Goal: Contribute content: Contribute content

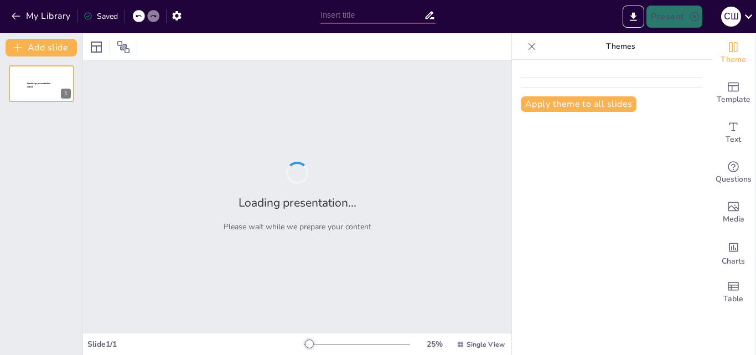
type input "Juvenile Crime and Juvenile Justice System"
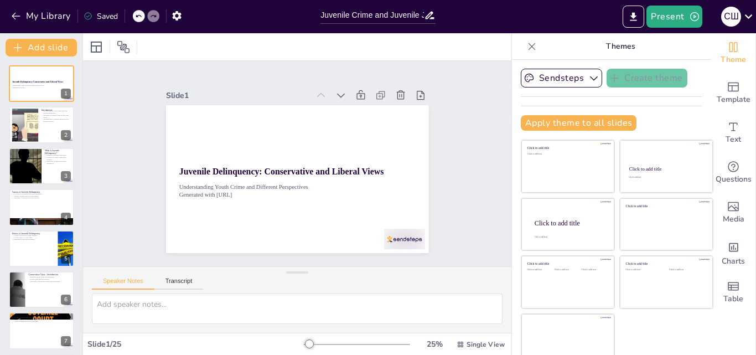
checkbox input "true"
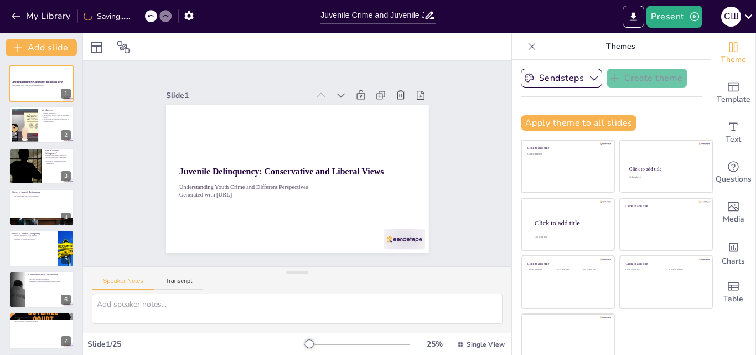
checkbox input "true"
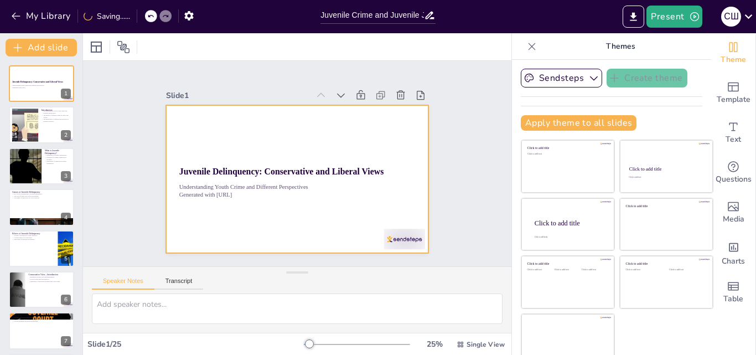
checkbox input "true"
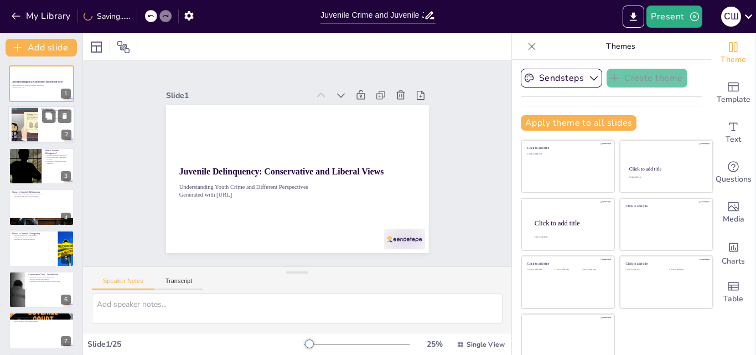
checkbox input "true"
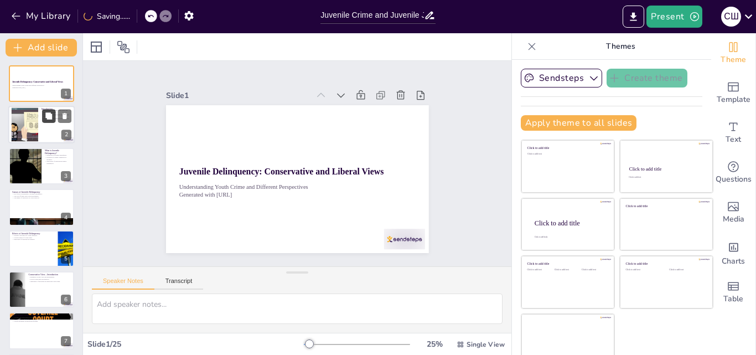
checkbox input "true"
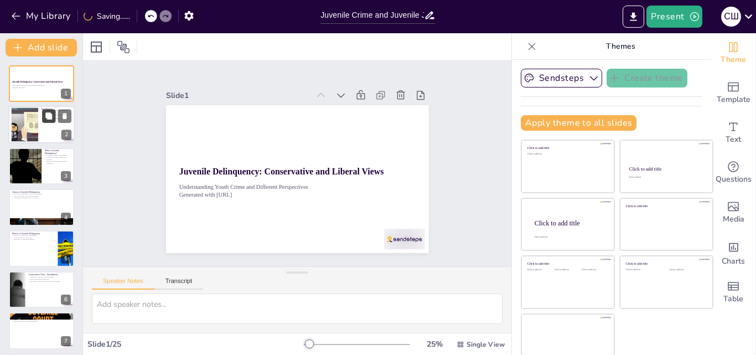
checkbox input "true"
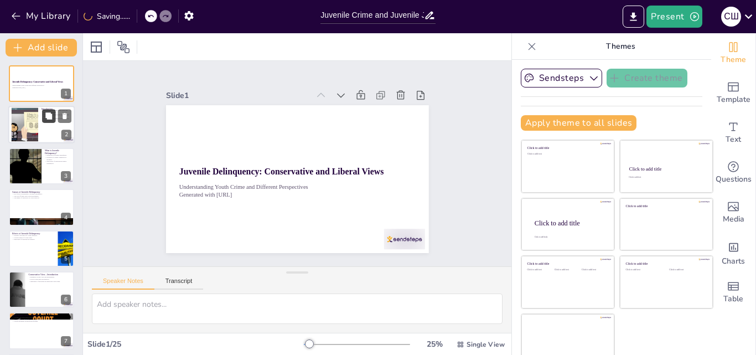
click at [45, 122] on button at bounding box center [48, 116] width 13 height 13
type textarea "This point highlights the scope of the presentation, emphasizing the significan…"
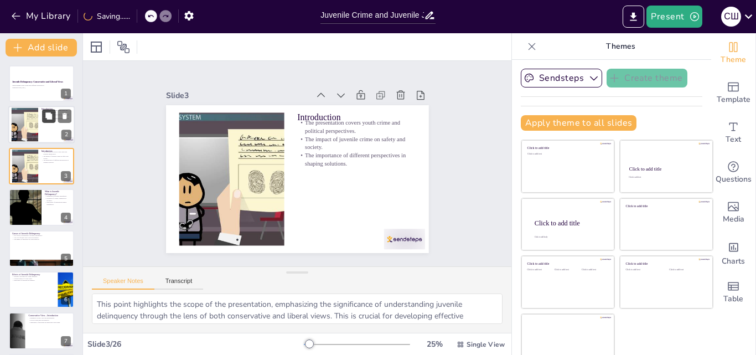
checkbox input "true"
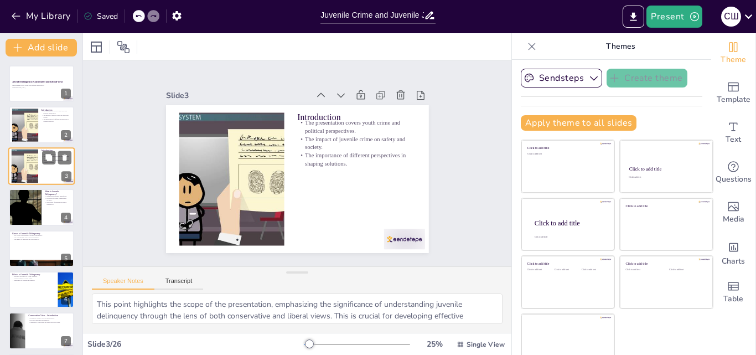
checkbox input "true"
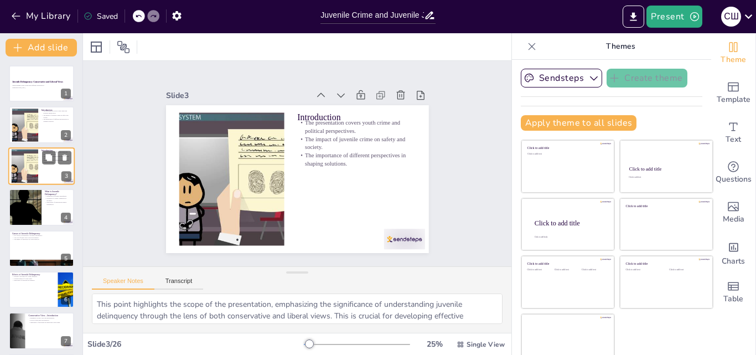
checkbox input "true"
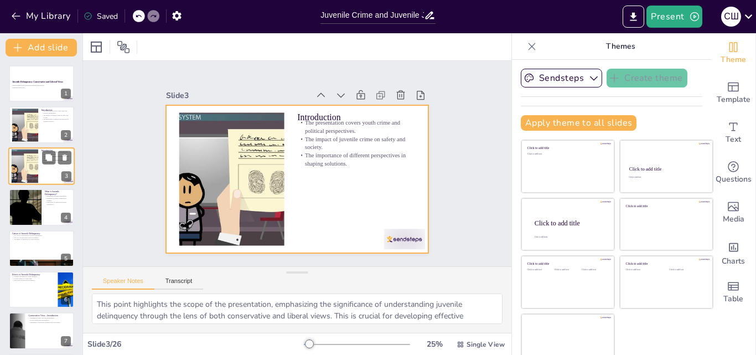
checkbox input "true"
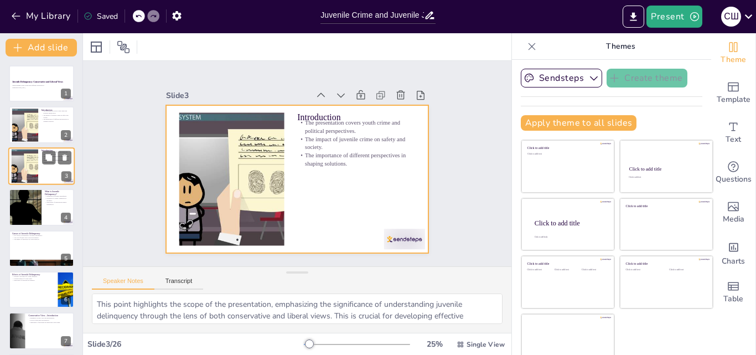
checkbox input "true"
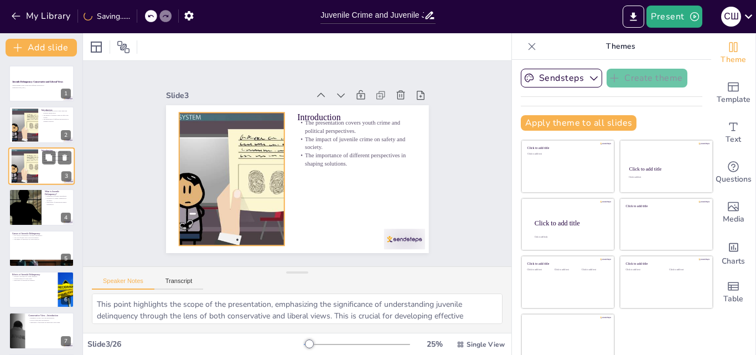
click at [20, 169] on div at bounding box center [25, 166] width 60 height 34
checkbox input "true"
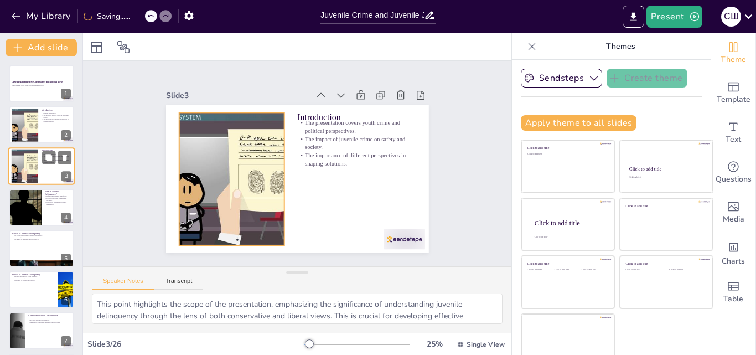
checkbox input "true"
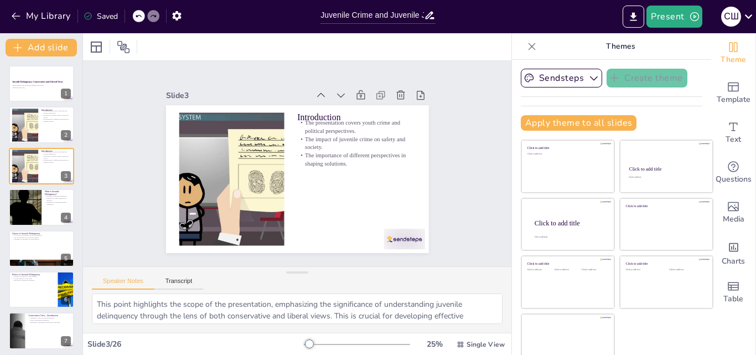
checkbox input "true"
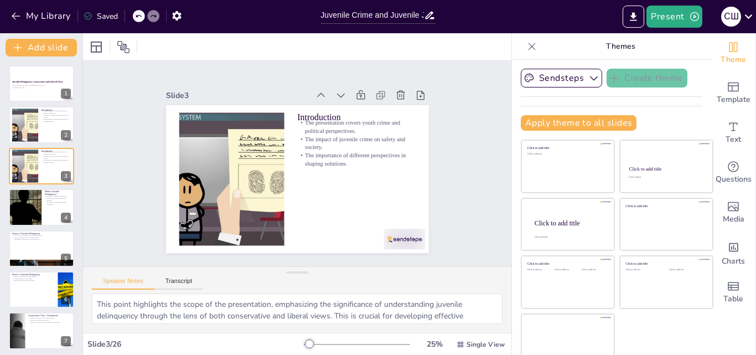
checkbox input "true"
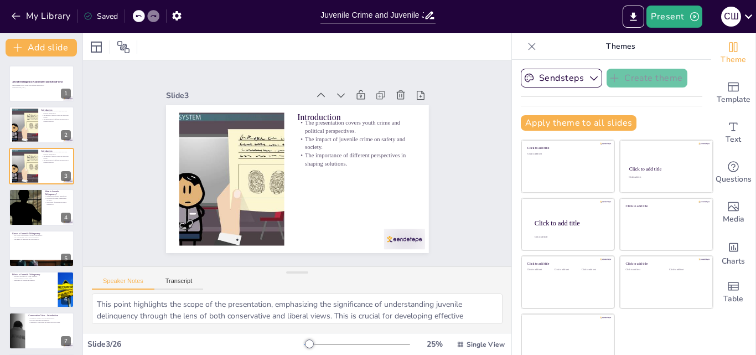
checkbox input "true"
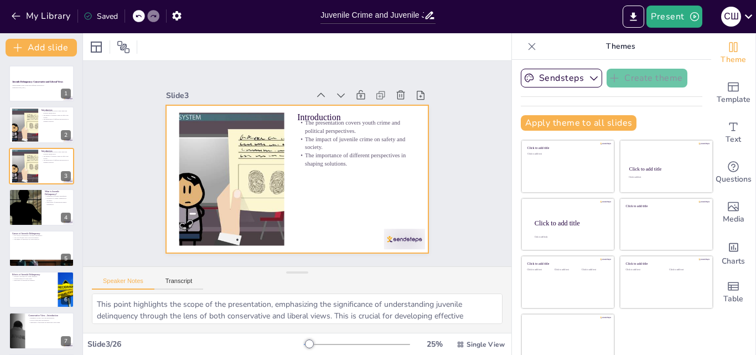
checkbox input "true"
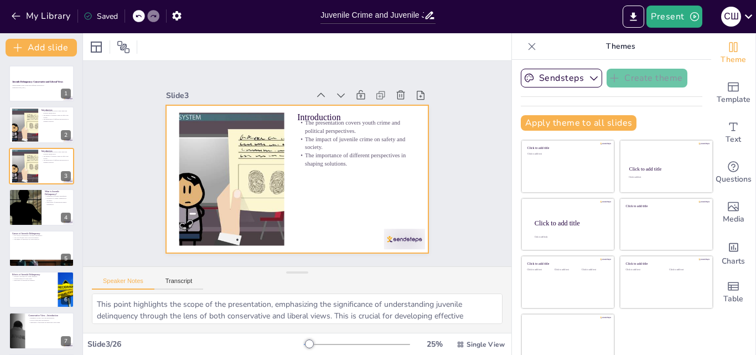
checkbox input "true"
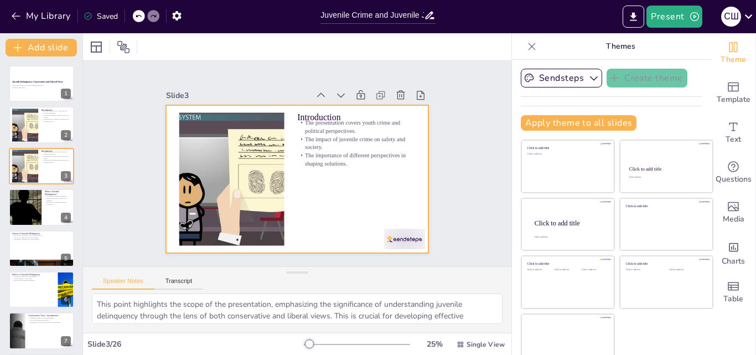
checkbox input "true"
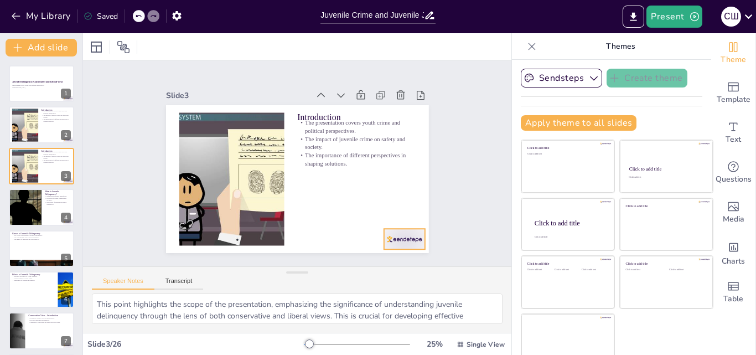
checkbox input "true"
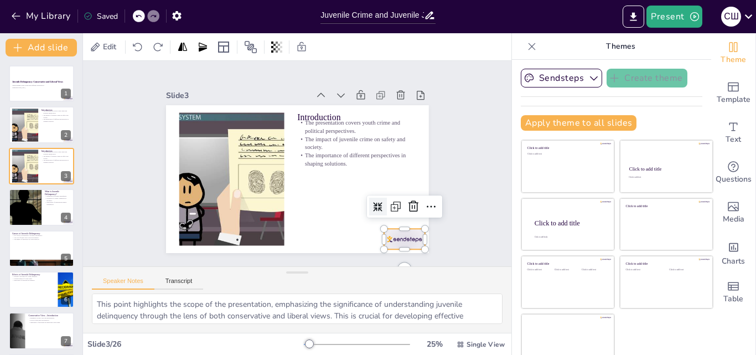
click at [391, 238] on div at bounding box center [395, 250] width 43 height 25
checkbox input "true"
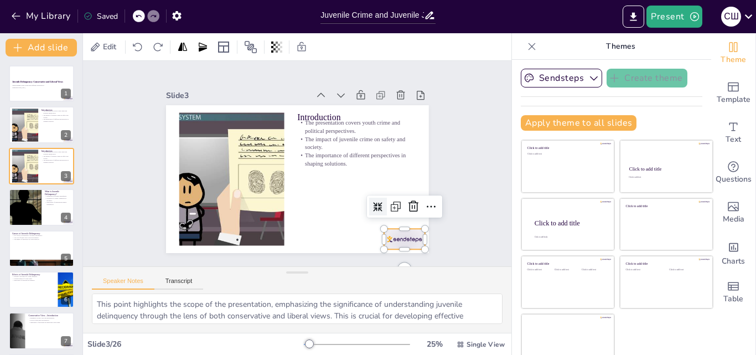
checkbox input "true"
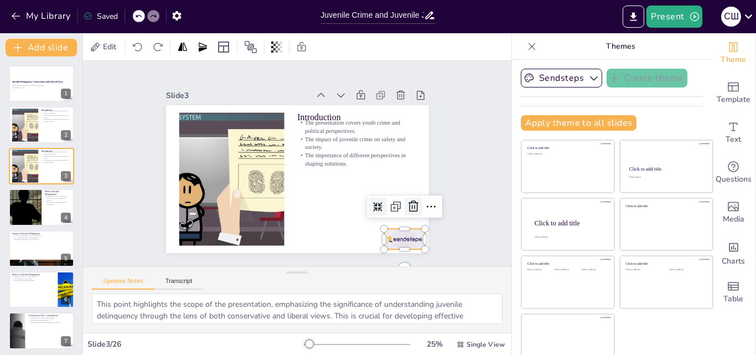
checkbox input "true"
click at [409, 202] on icon at bounding box center [414, 206] width 10 height 11
checkbox input "true"
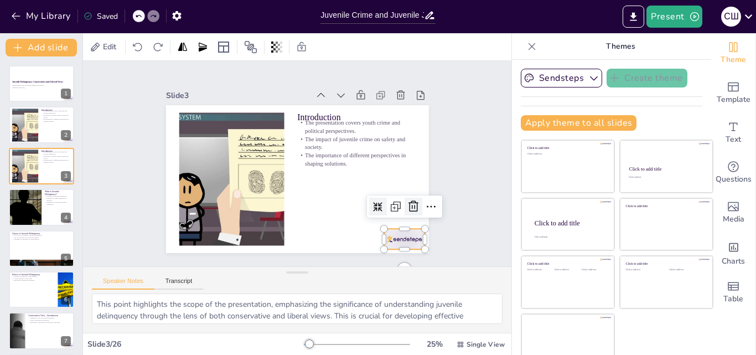
checkbox input "true"
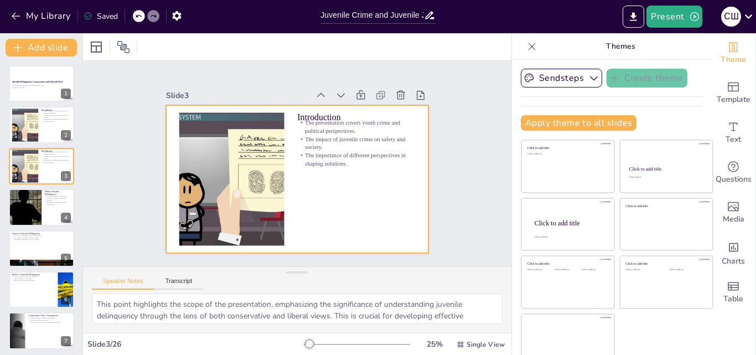
checkbox input "true"
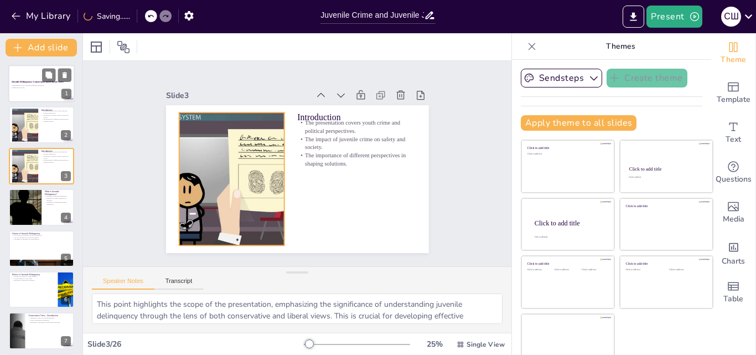
checkbox input "true"
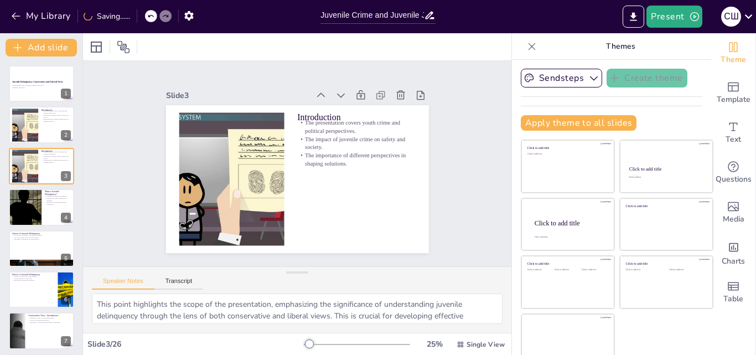
checkbox input "true"
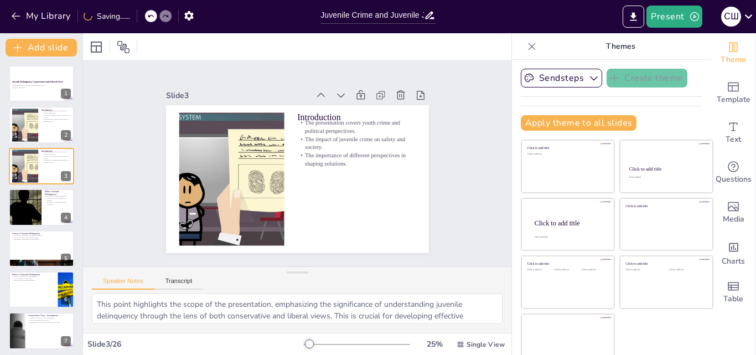
checkbox input "true"
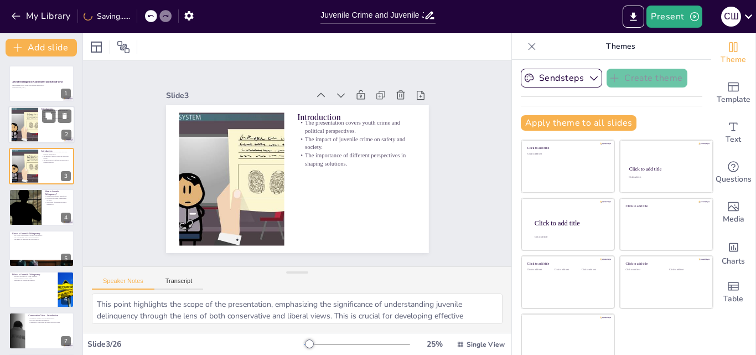
checkbox input "true"
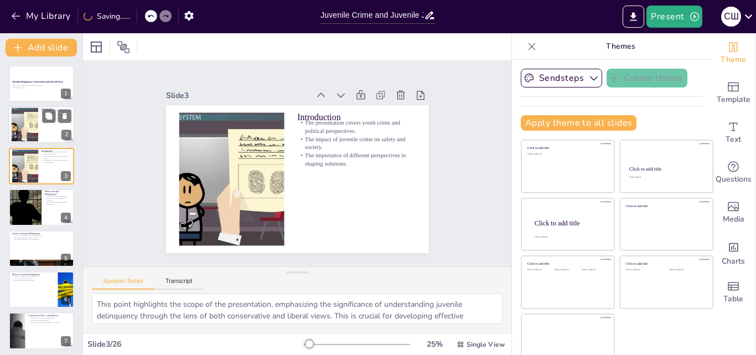
checkbox input "true"
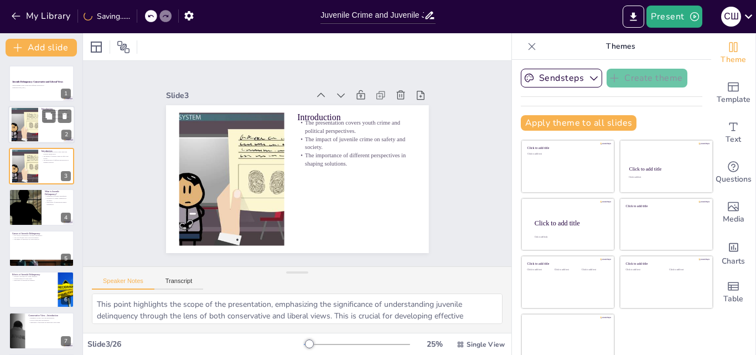
click at [22, 123] on div at bounding box center [25, 125] width 60 height 34
checkbox input "true"
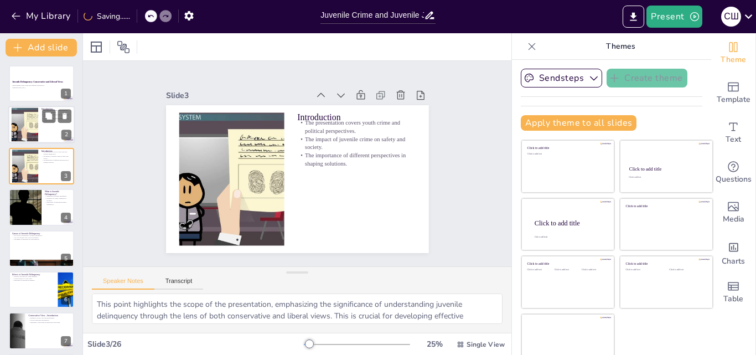
checkbox input "true"
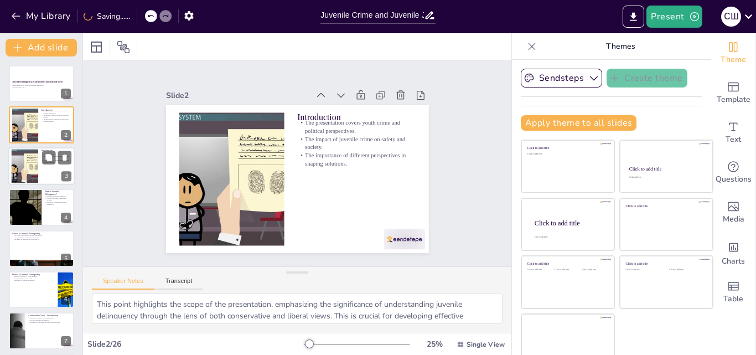
checkbox input "true"
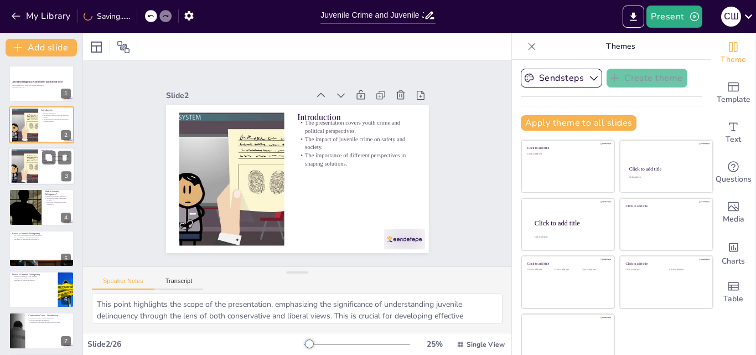
checkbox input "true"
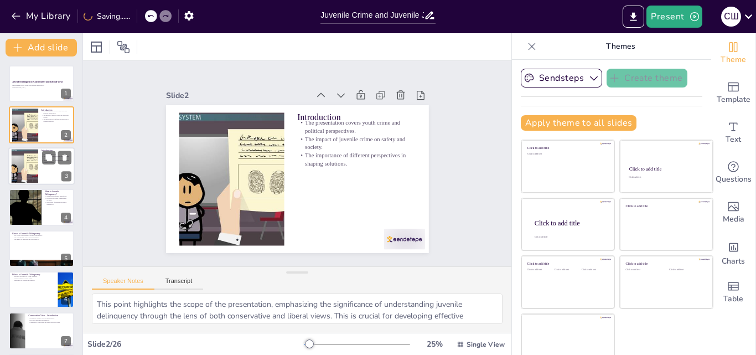
click at [25, 162] on div at bounding box center [25, 166] width 60 height 34
checkbox input "true"
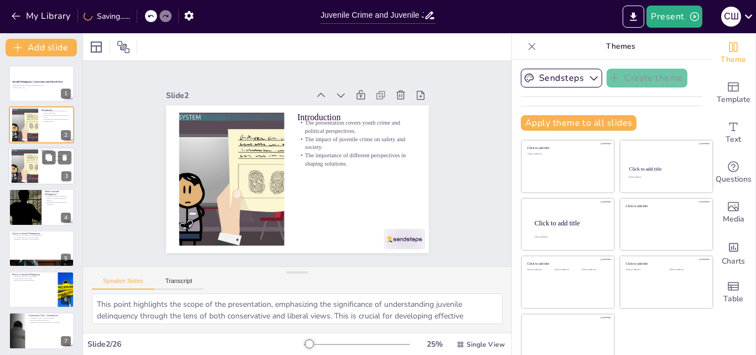
checkbox input "true"
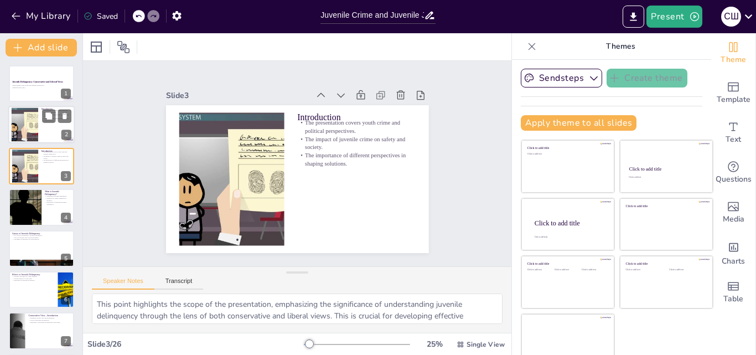
checkbox input "true"
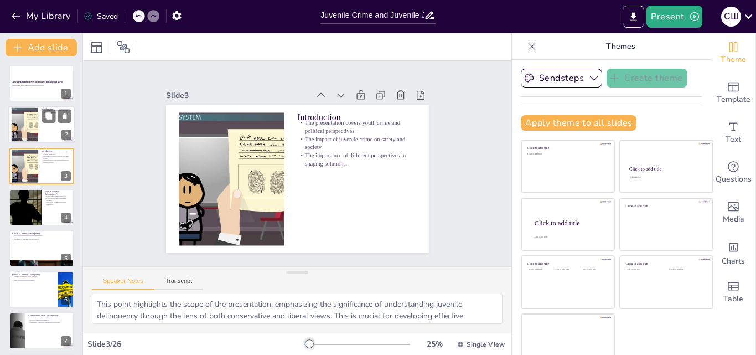
checkbox input "true"
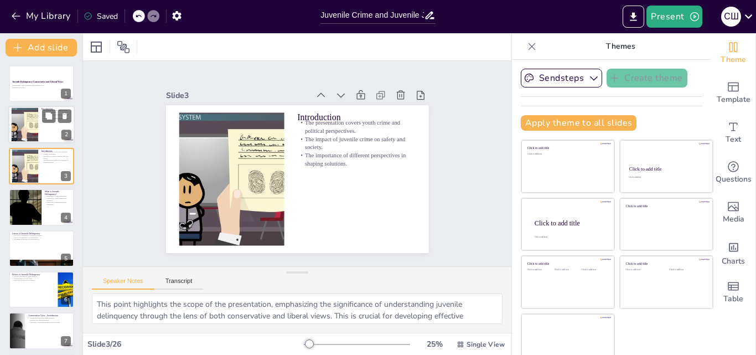
click at [26, 117] on div at bounding box center [25, 125] width 60 height 34
checkbox input "true"
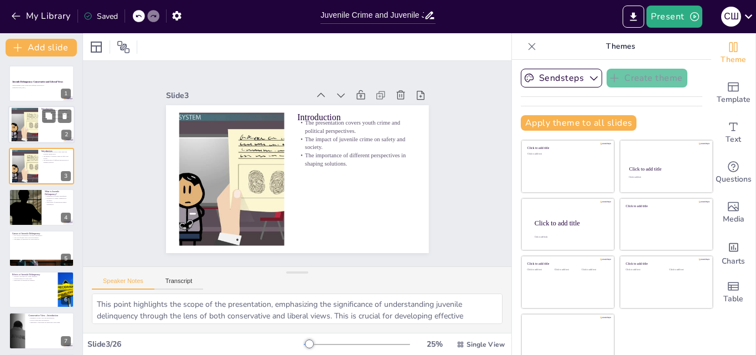
checkbox input "true"
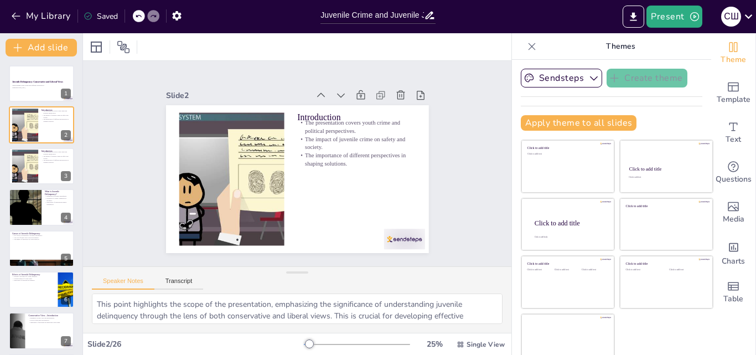
checkbox input "true"
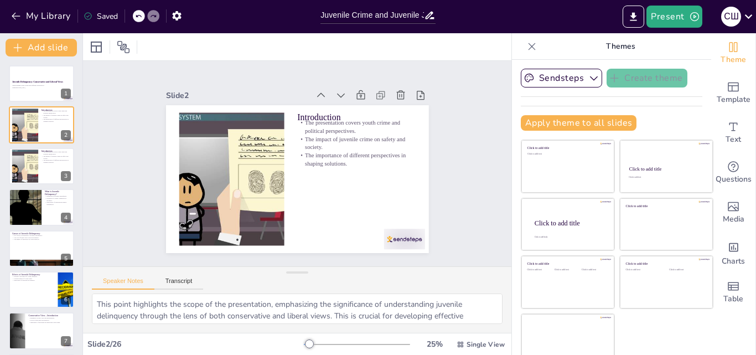
checkbox input "true"
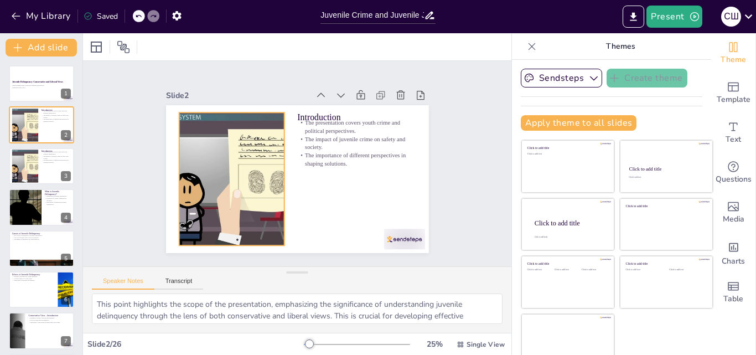
checkbox input "true"
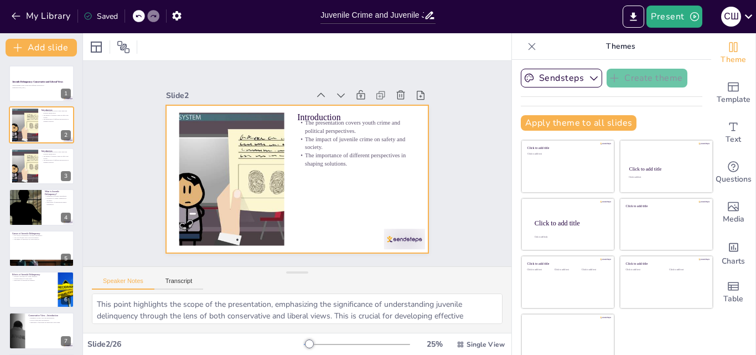
checkbox input "true"
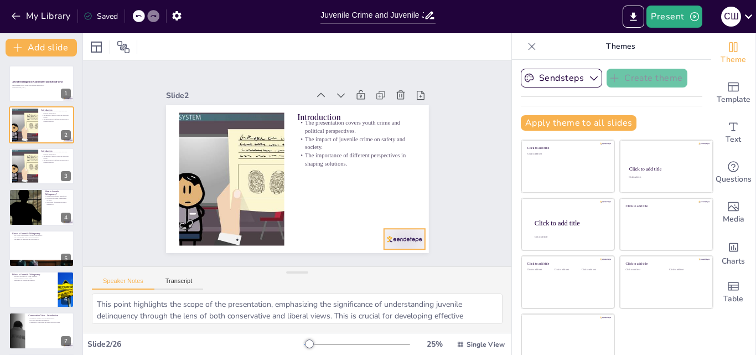
checkbox input "true"
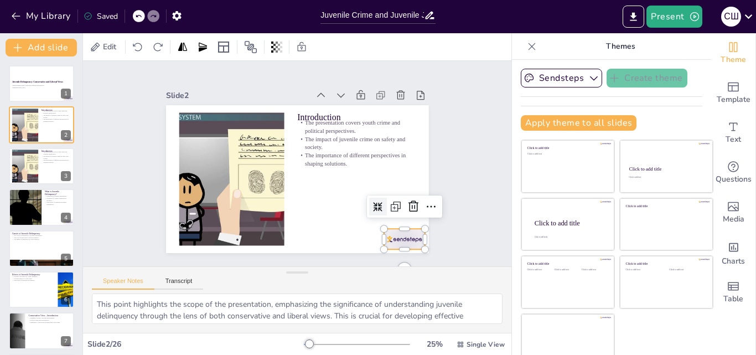
click at [385, 235] on div at bounding box center [404, 239] width 41 height 20
click at [401, 211] on icon at bounding box center [408, 218] width 14 height 14
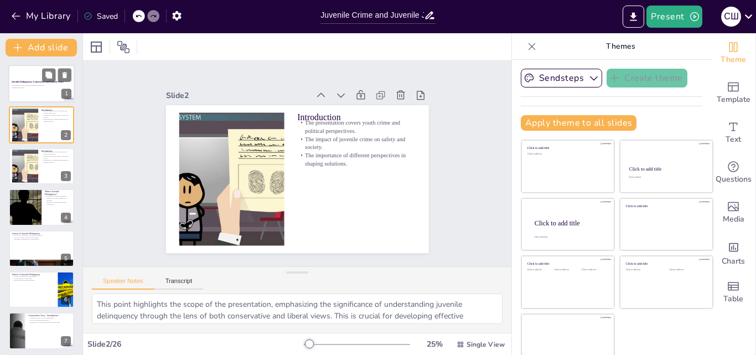
click at [19, 87] on p "Generated with [URL]" at bounding box center [42, 87] width 60 height 2
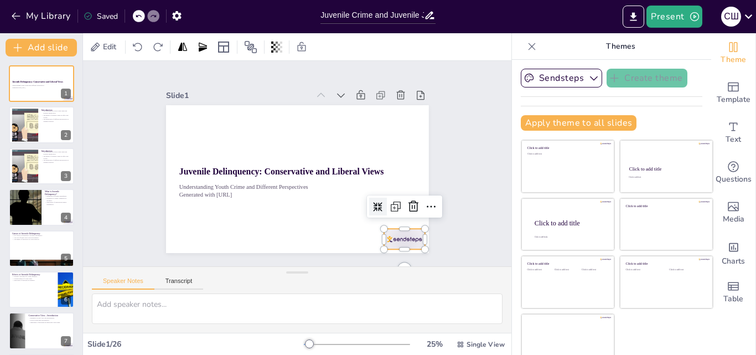
click at [385, 241] on div at bounding box center [404, 239] width 41 height 20
click at [353, 269] on icon at bounding box center [343, 278] width 19 height 19
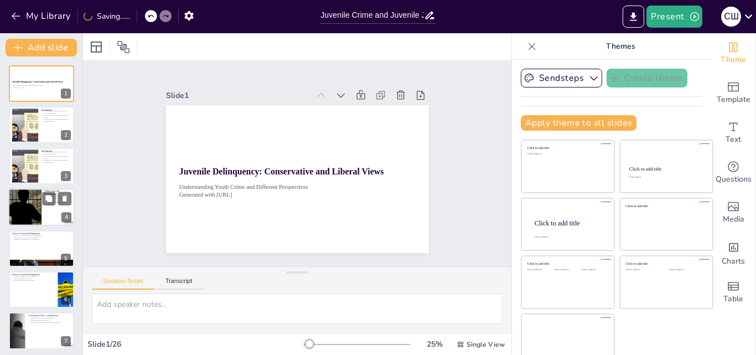
click at [22, 217] on div at bounding box center [25, 207] width 56 height 38
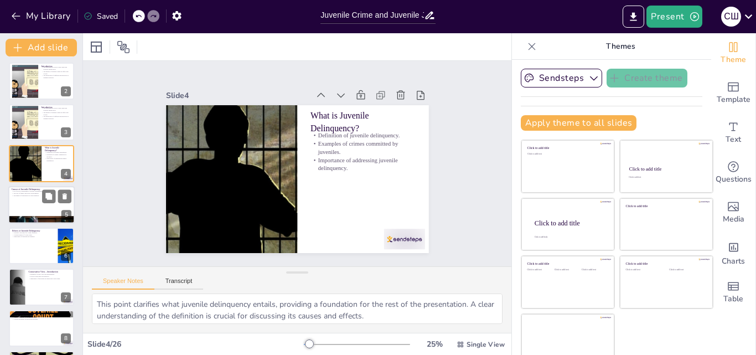
click at [22, 209] on div at bounding box center [41, 205] width 66 height 38
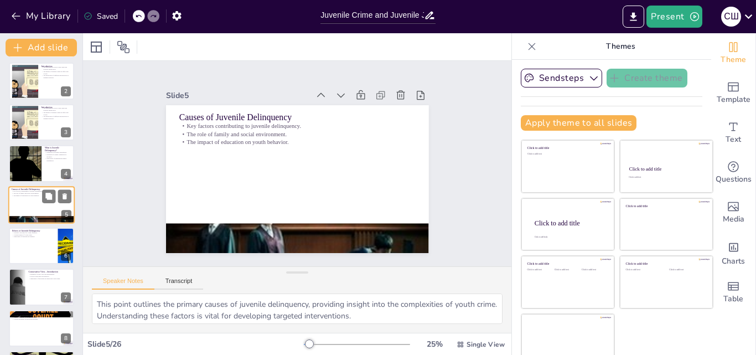
scroll to position [43, 0]
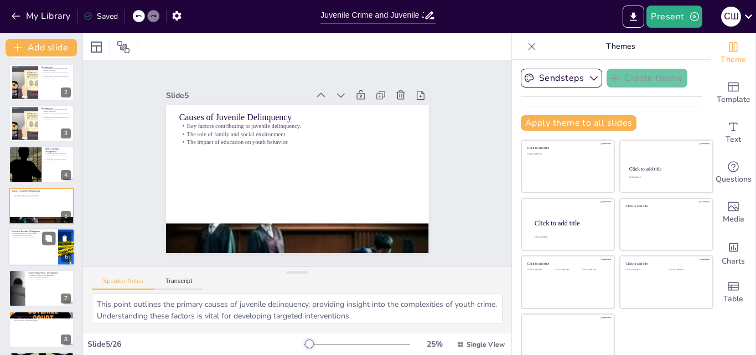
click at [33, 251] on div at bounding box center [41, 247] width 66 height 38
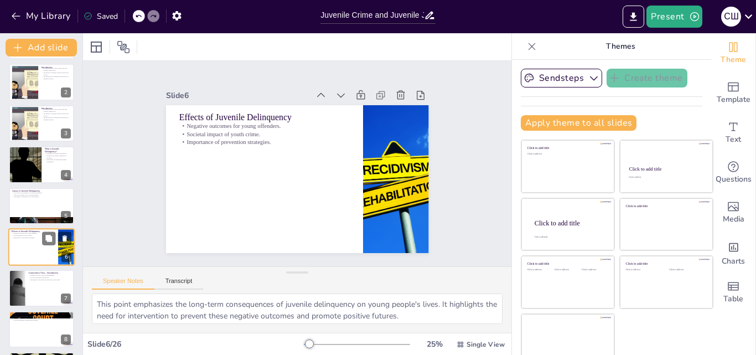
scroll to position [84, 0]
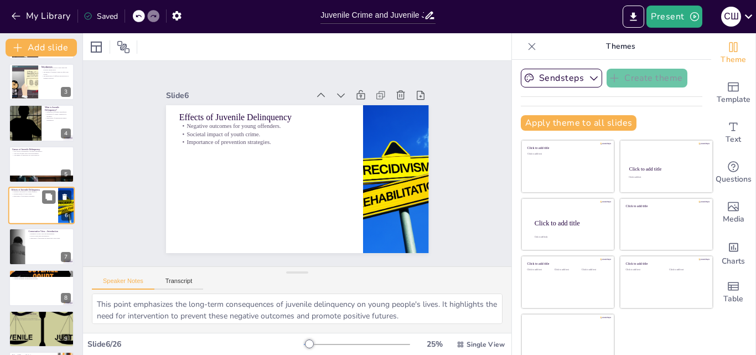
click at [33, 251] on div at bounding box center [41, 246] width 65 height 37
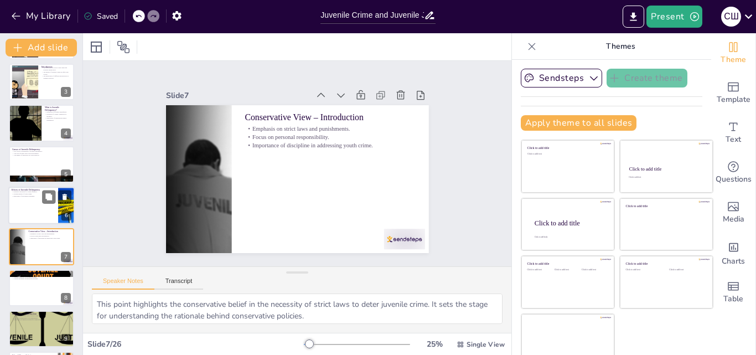
scroll to position [125, 0]
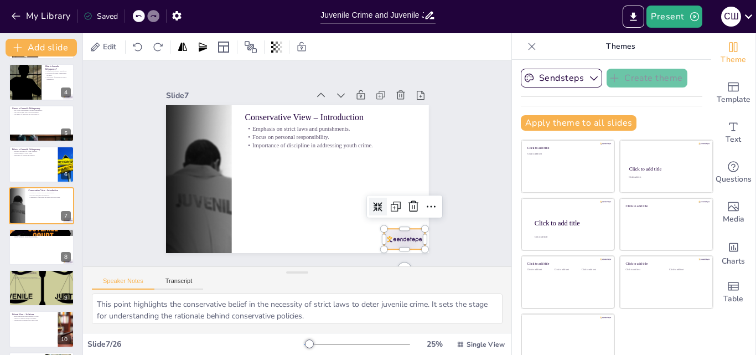
click at [399, 231] on div at bounding box center [404, 239] width 41 height 20
click at [405, 198] on div at bounding box center [414, 207] width 18 height 18
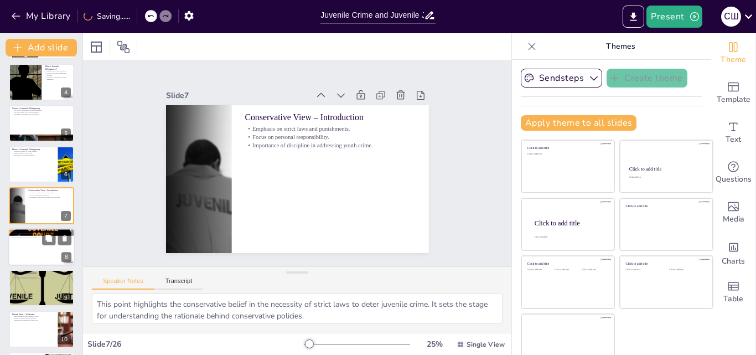
click at [28, 235] on p "Tougher penalties for juvenile offenses." at bounding box center [42, 235] width 60 height 2
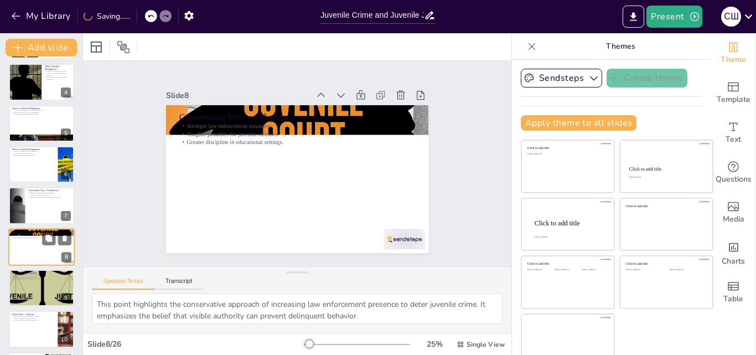
scroll to position [166, 0]
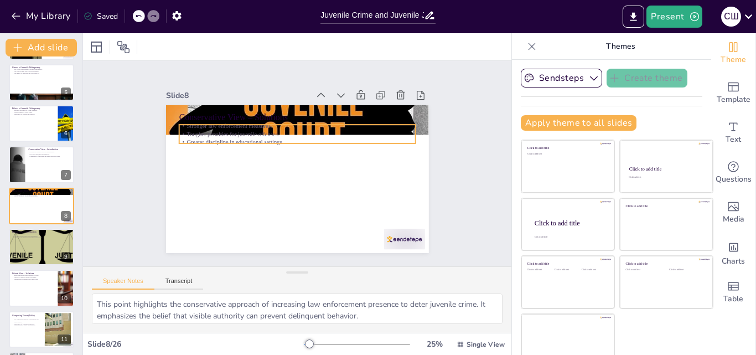
click at [216, 122] on p "Stronger law enforcement measures." at bounding box center [297, 126] width 236 height 8
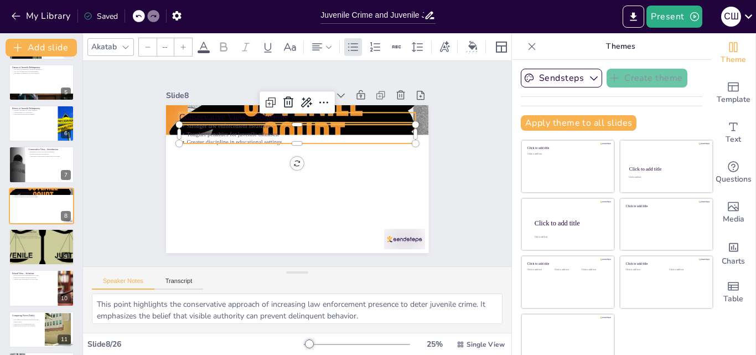
click at [207, 112] on p "Conservative View – Solutions" at bounding box center [297, 117] width 236 height 12
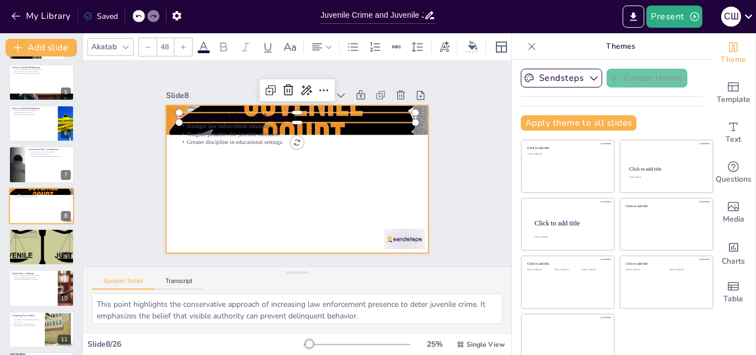
drag, startPoint x: 198, startPoint y: 133, endPoint x: 195, endPoint y: 164, distance: 31.2
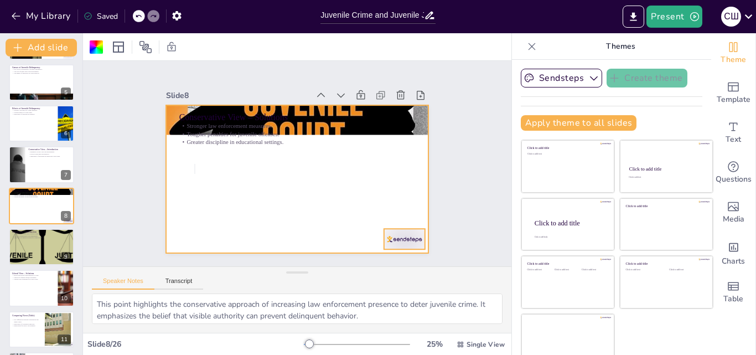
click at [388, 238] on div at bounding box center [395, 250] width 43 height 25
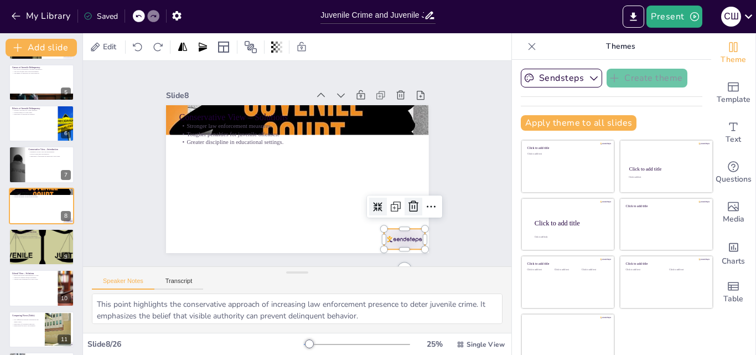
click at [409, 207] on icon at bounding box center [414, 206] width 10 height 11
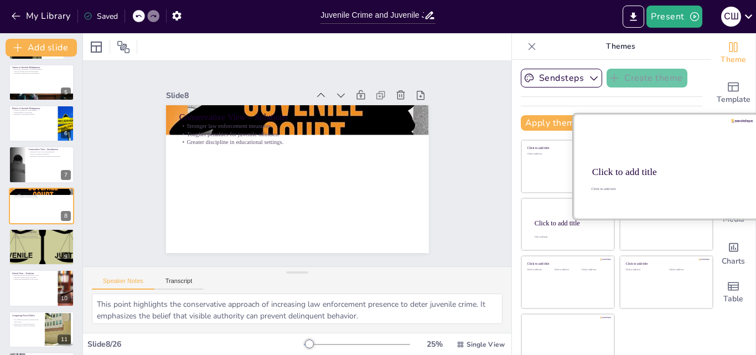
click at [633, 158] on div at bounding box center [667, 166] width 186 height 105
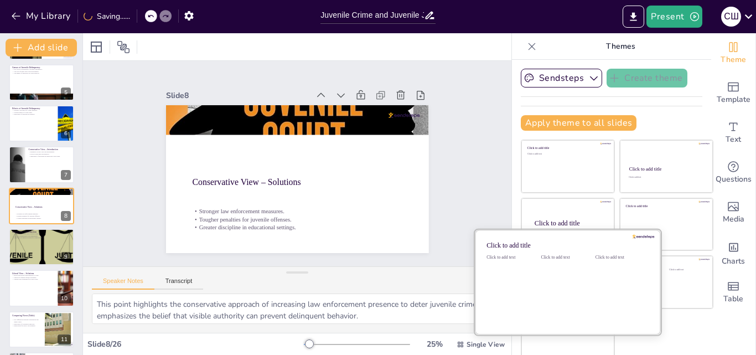
click at [557, 265] on div "Click to add text" at bounding box center [566, 289] width 50 height 69
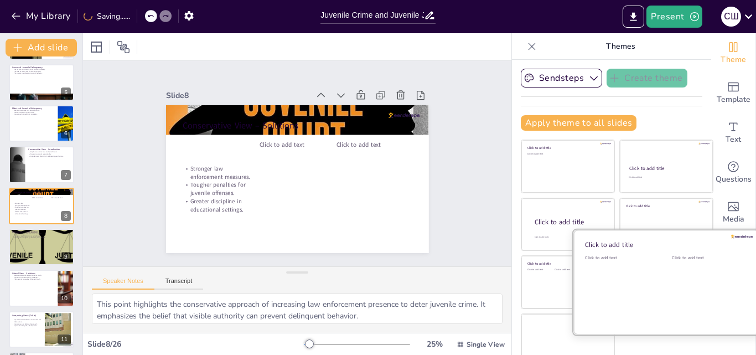
click at [632, 285] on div "Click to add text" at bounding box center [620, 289] width 70 height 69
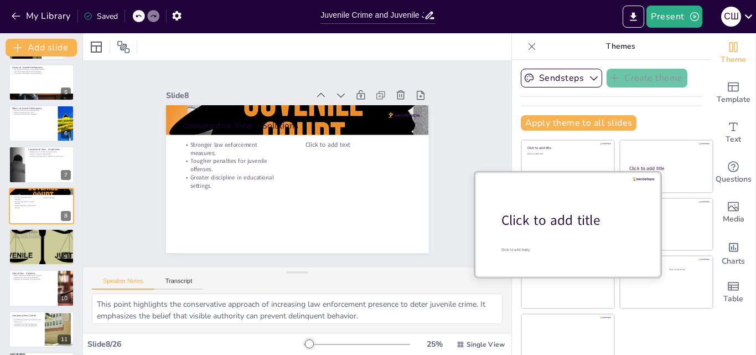
scroll to position [12, 0]
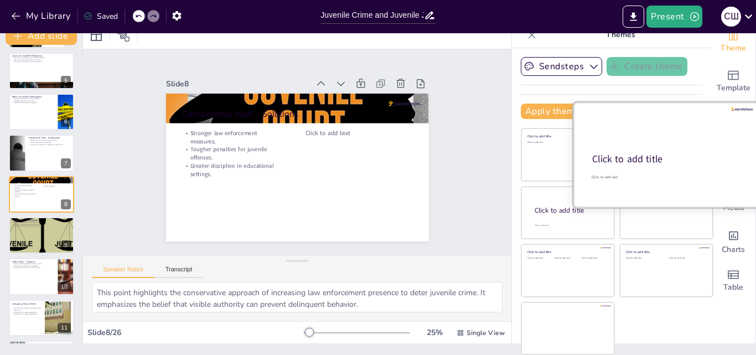
click at [640, 137] on div at bounding box center [667, 154] width 186 height 105
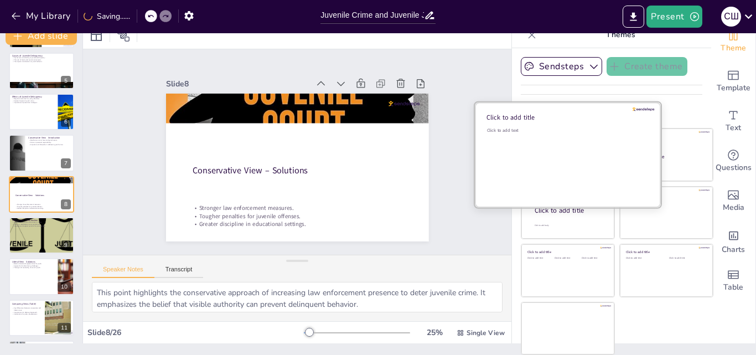
click at [539, 134] on div "Click to add text" at bounding box center [566, 161] width 158 height 69
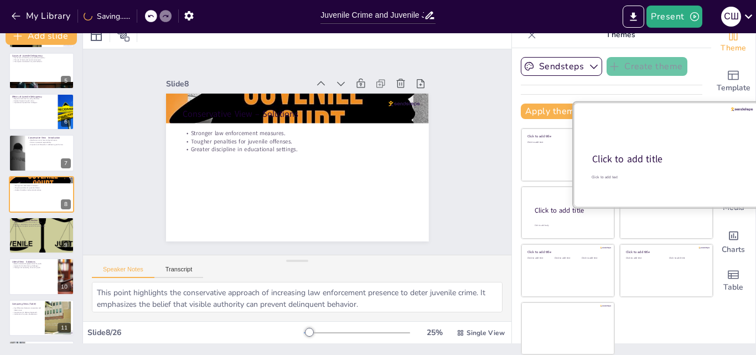
click at [647, 173] on div at bounding box center [667, 154] width 186 height 105
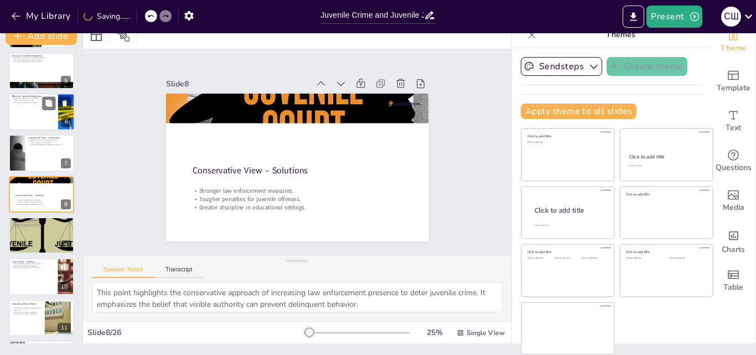
click at [22, 102] on p "Importance of prevention strategies." at bounding box center [33, 102] width 43 height 2
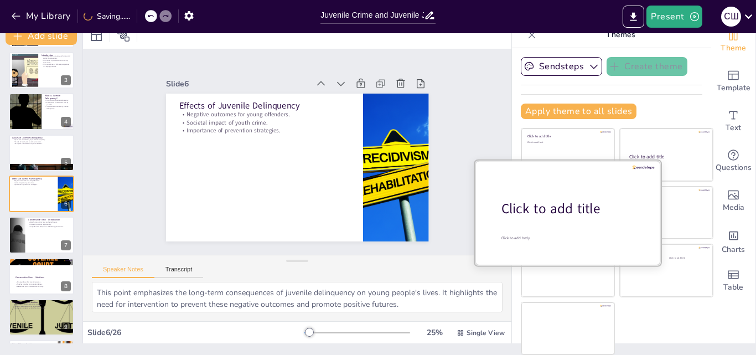
click at [549, 210] on div "Click to add title" at bounding box center [572, 208] width 141 height 19
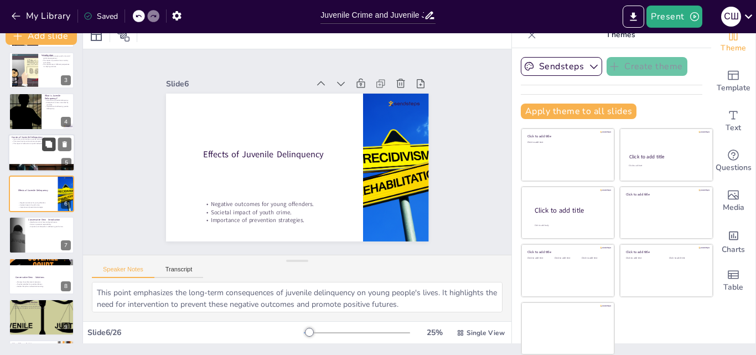
click at [45, 138] on button at bounding box center [48, 143] width 13 height 13
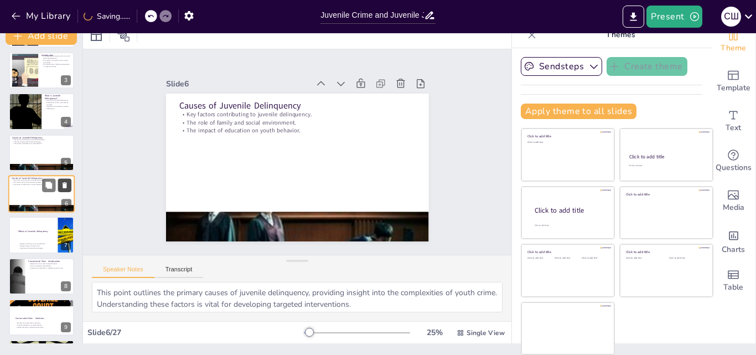
click at [59, 183] on button at bounding box center [64, 184] width 13 height 13
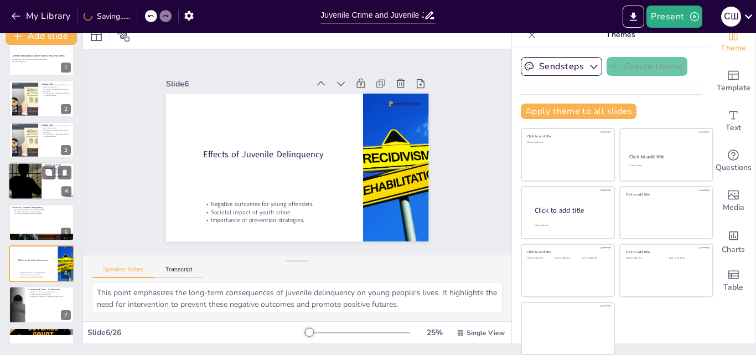
scroll to position [9, 0]
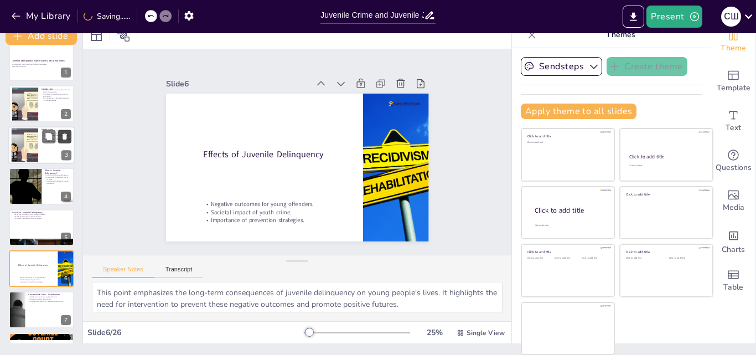
click at [68, 133] on icon at bounding box center [65, 136] width 8 height 8
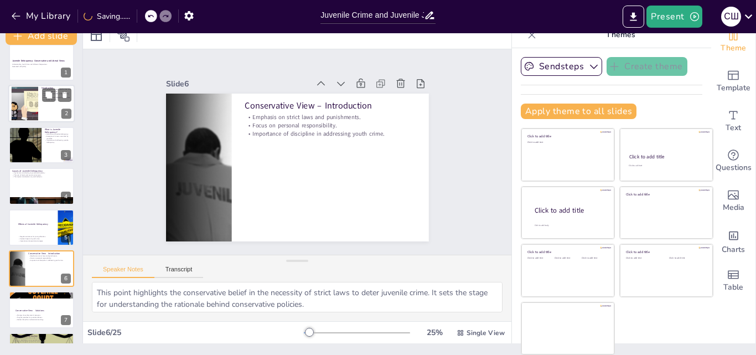
scroll to position [0, 0]
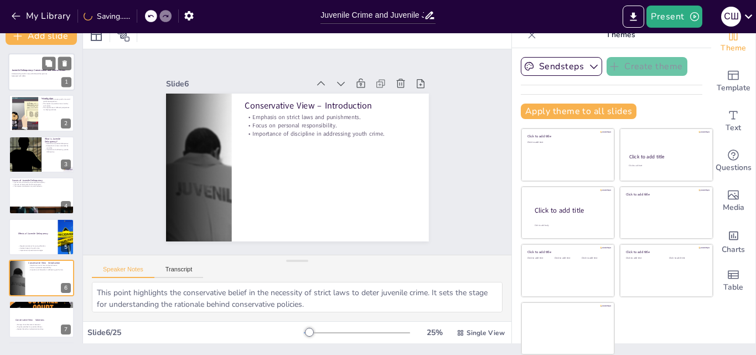
click at [32, 79] on div at bounding box center [41, 72] width 66 height 38
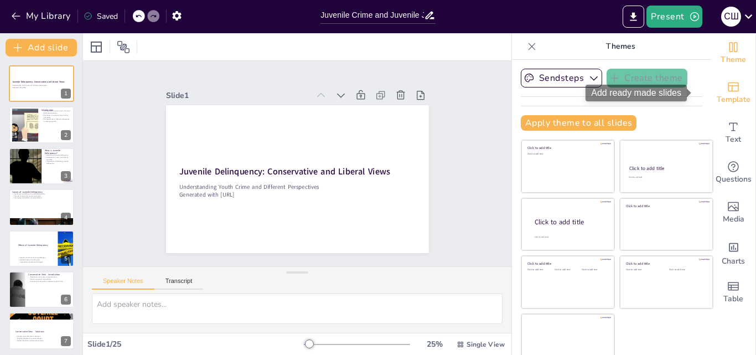
click at [717, 95] on span "Template" at bounding box center [734, 100] width 34 height 12
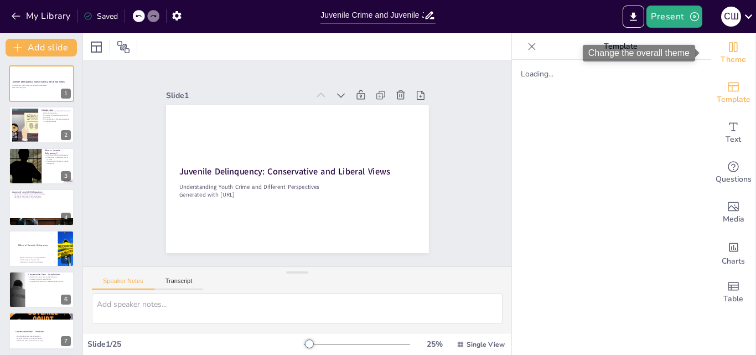
click at [722, 64] on span "Theme" at bounding box center [733, 60] width 25 height 12
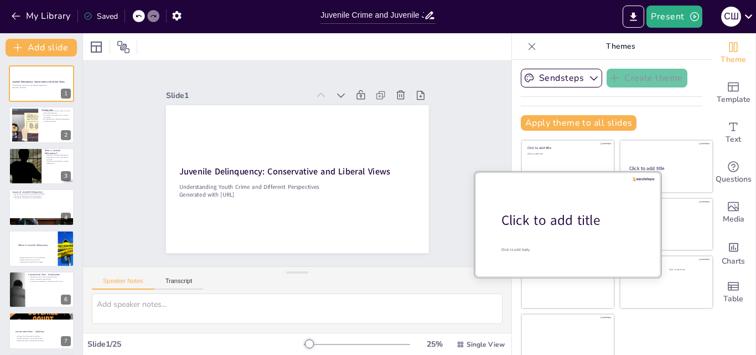
drag, startPoint x: 560, startPoint y: 201, endPoint x: 542, endPoint y: 209, distance: 19.6
click at [542, 209] on div "Click to add title Click to add text Click to add title Click to add text Click…" at bounding box center [617, 253] width 193 height 227
click at [542, 209] on div at bounding box center [568, 224] width 186 height 105
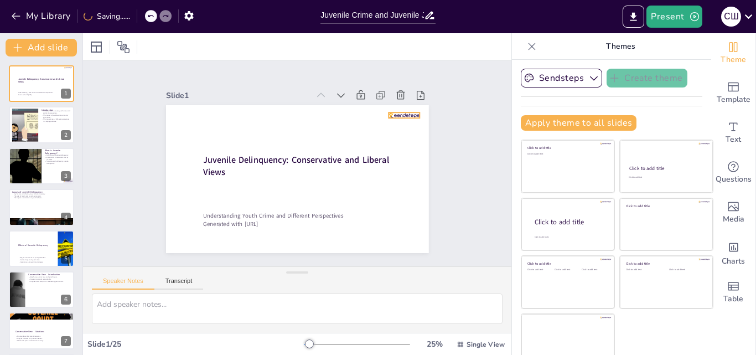
click at [393, 122] on div at bounding box center [409, 126] width 32 height 8
click at [413, 96] on icon at bounding box center [420, 103] width 14 height 14
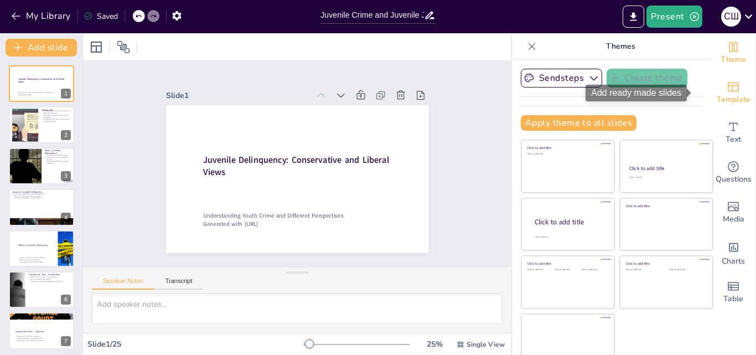
click at [727, 85] on icon "Add ready made slides" at bounding box center [733, 86] width 13 height 13
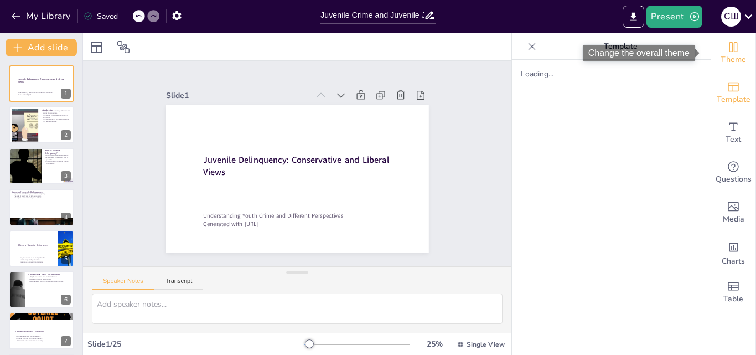
click at [734, 42] on div "Theme" at bounding box center [734, 53] width 44 height 40
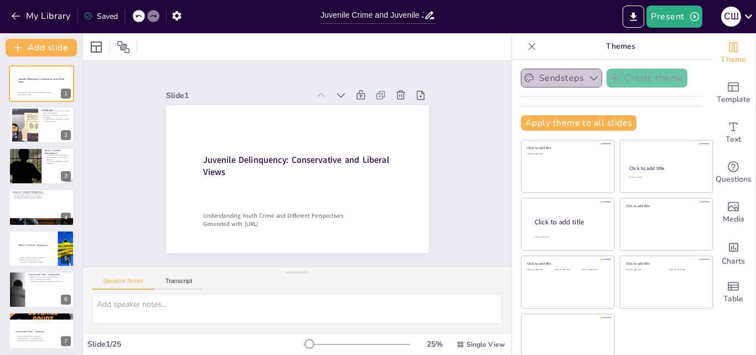
click at [563, 80] on button "Sendsteps" at bounding box center [561, 78] width 81 height 19
click at [30, 132] on div at bounding box center [25, 125] width 60 height 34
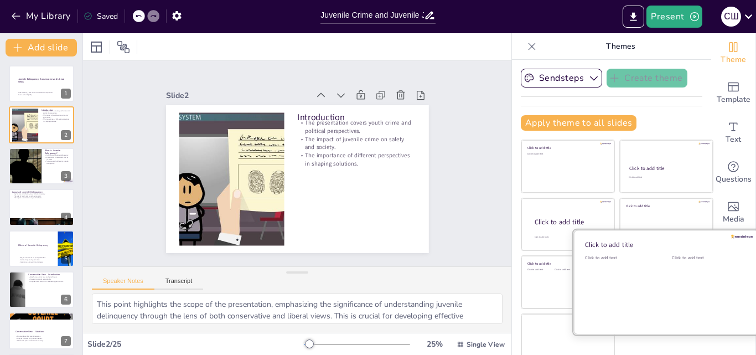
click at [672, 281] on div "Click to add text" at bounding box center [707, 289] width 70 height 69
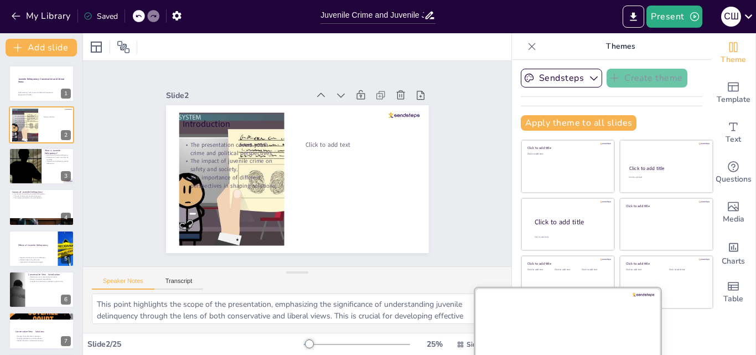
click at [533, 321] on div at bounding box center [568, 339] width 186 height 105
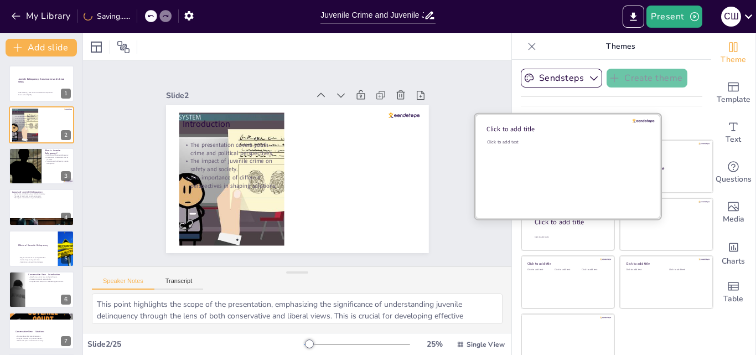
click at [569, 166] on div "Click to add text" at bounding box center [566, 173] width 158 height 69
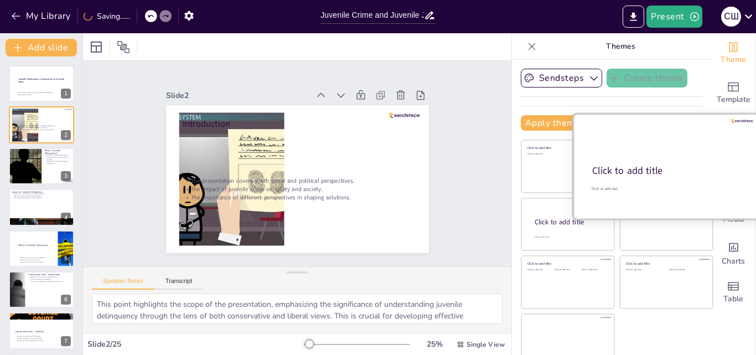
click at [651, 166] on div "Click to add title" at bounding box center [666, 170] width 147 height 13
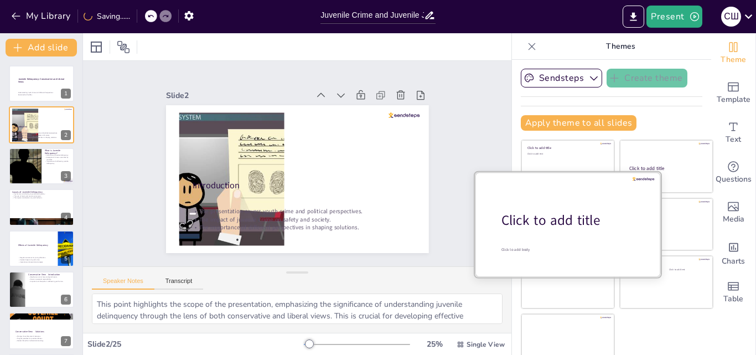
click at [532, 215] on div "Click to add title" at bounding box center [572, 220] width 141 height 19
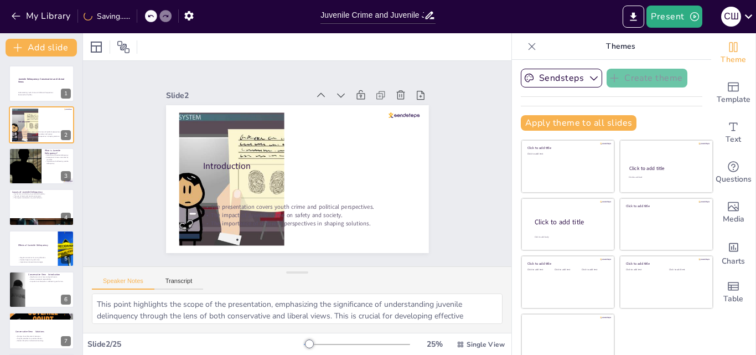
scroll to position [12, 0]
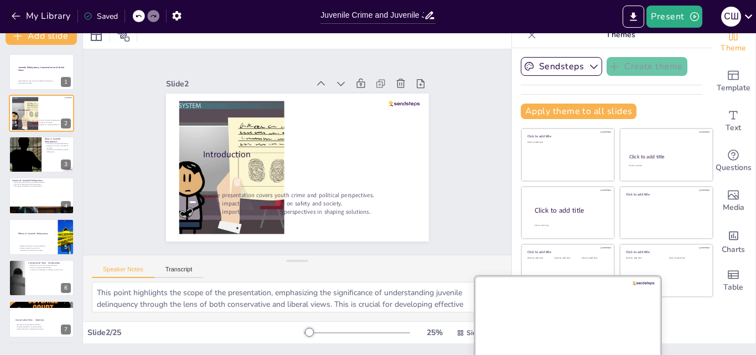
click at [533, 322] on div at bounding box center [568, 328] width 186 height 105
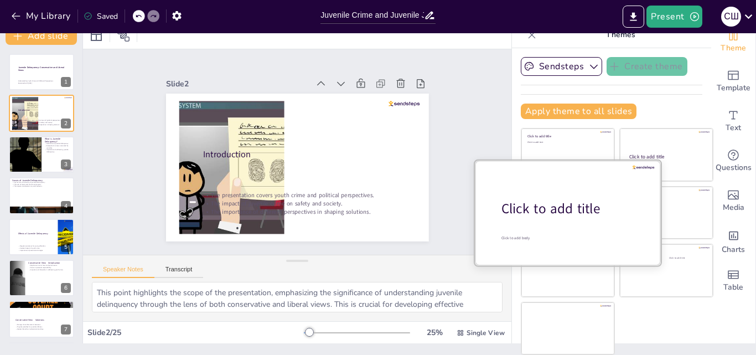
click at [554, 212] on div "Click to add title" at bounding box center [572, 208] width 141 height 19
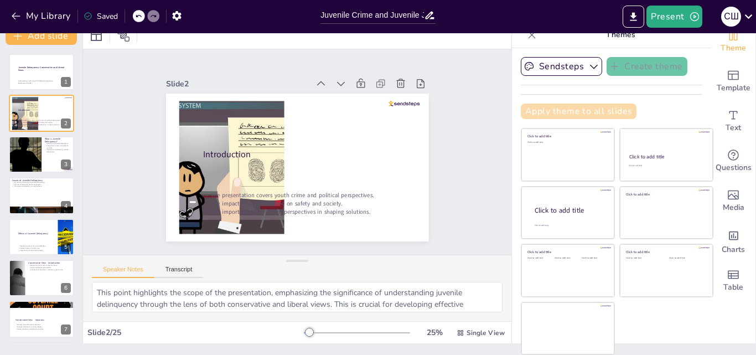
click at [535, 107] on button "Apply theme to all slides" at bounding box center [579, 112] width 116 height 16
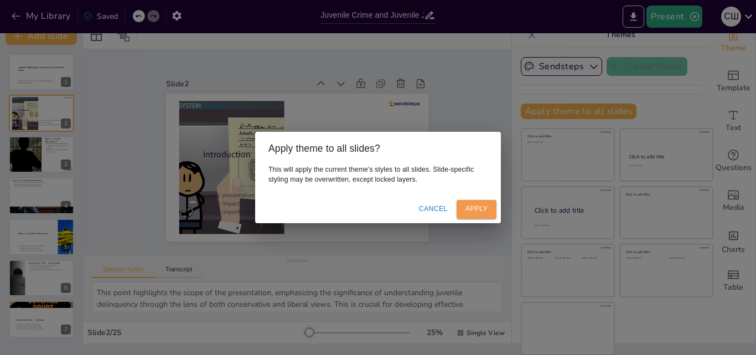
click at [477, 217] on button "Apply" at bounding box center [477, 209] width 40 height 18
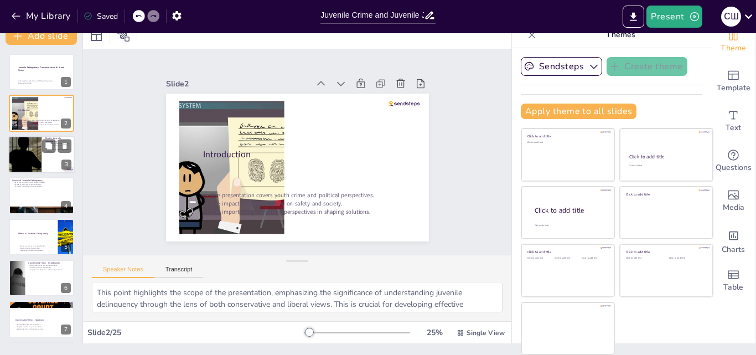
click at [27, 143] on div at bounding box center [25, 155] width 56 height 38
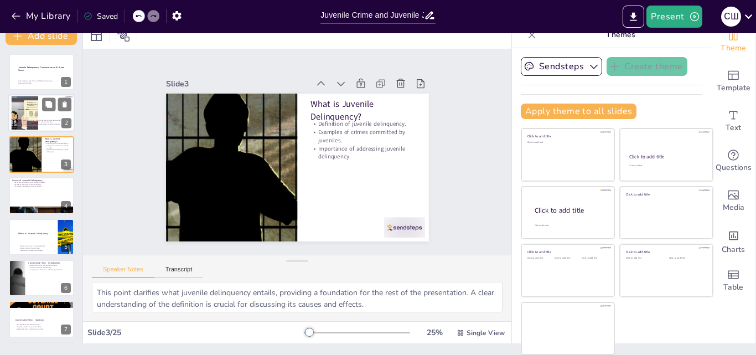
click at [28, 116] on div at bounding box center [25, 113] width 60 height 34
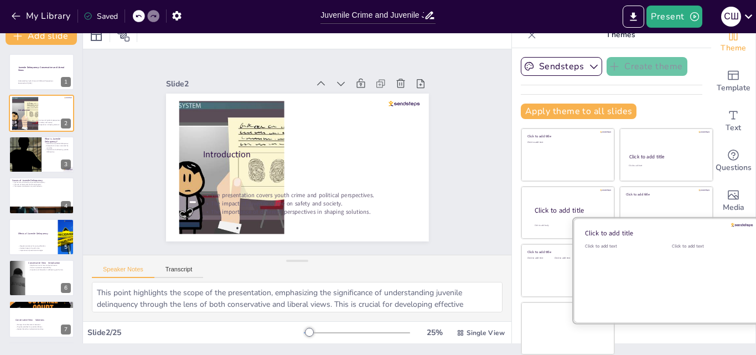
click at [672, 268] on div "Click to add text" at bounding box center [707, 277] width 70 height 69
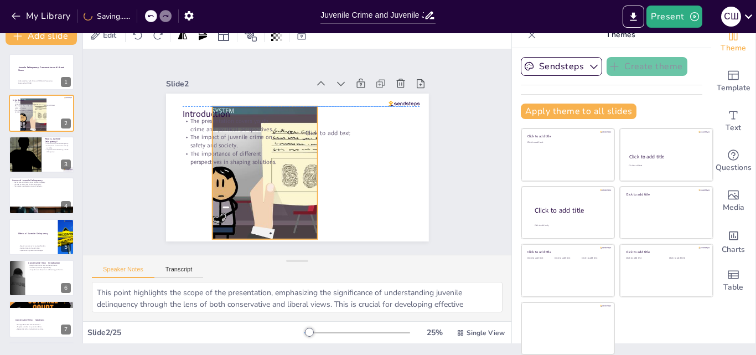
drag, startPoint x: 254, startPoint y: 181, endPoint x: 294, endPoint y: 187, distance: 40.3
click at [292, 187] on div at bounding box center [265, 172] width 236 height 133
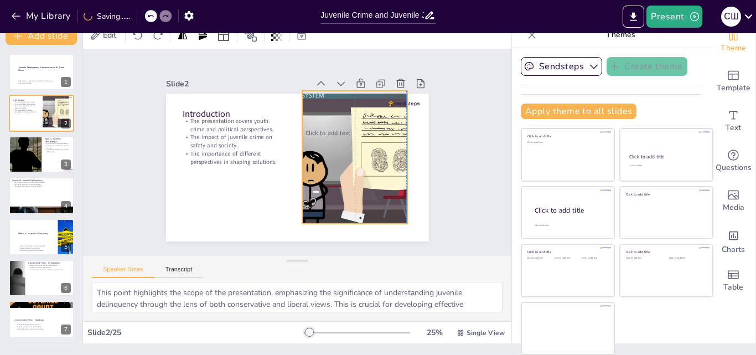
drag, startPoint x: 259, startPoint y: 163, endPoint x: 354, endPoint y: 155, distance: 96.2
click at [354, 155] on div at bounding box center [353, 163] width 249 height 157
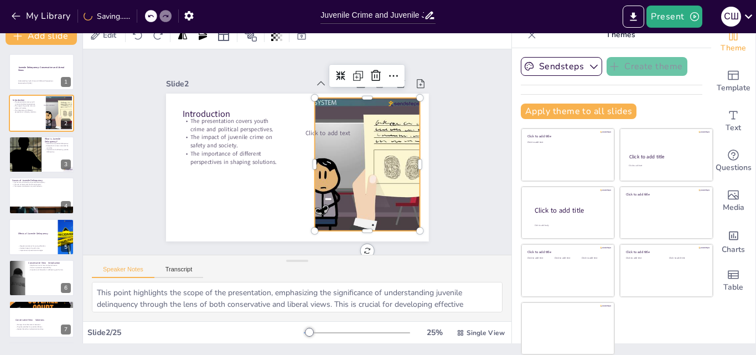
click at [355, 156] on div at bounding box center [365, 171] width 249 height 157
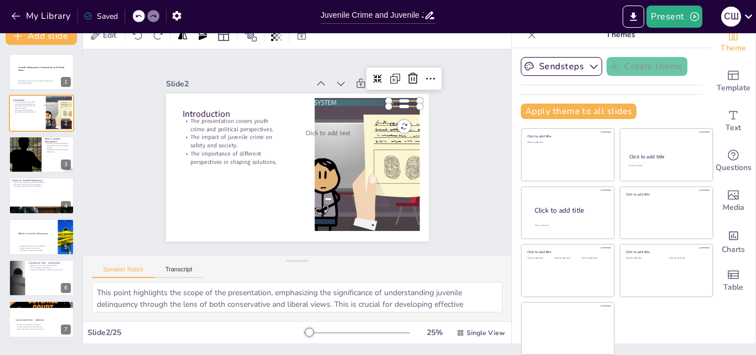
click at [391, 101] on div at bounding box center [404, 104] width 31 height 6
click at [413, 84] on icon at bounding box center [420, 91] width 14 height 14
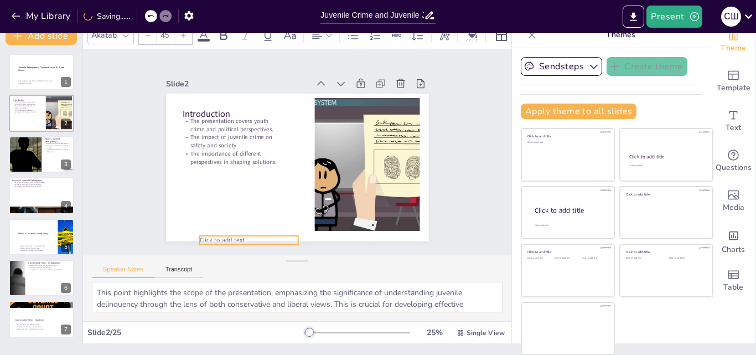
drag, startPoint x: 302, startPoint y: 125, endPoint x: 196, endPoint y: 247, distance: 161.7
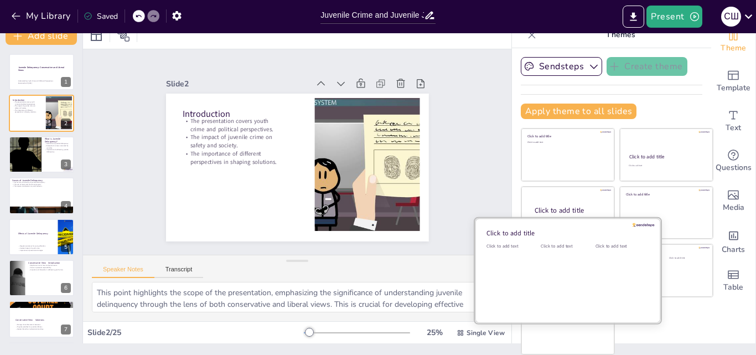
click at [545, 247] on div "Click to add text" at bounding box center [566, 246] width 50 height 6
